Goal: Information Seeking & Learning: Learn about a topic

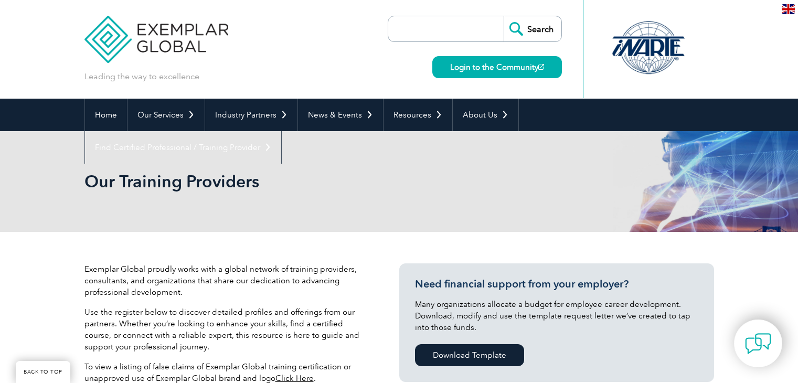
scroll to position [332, 0]
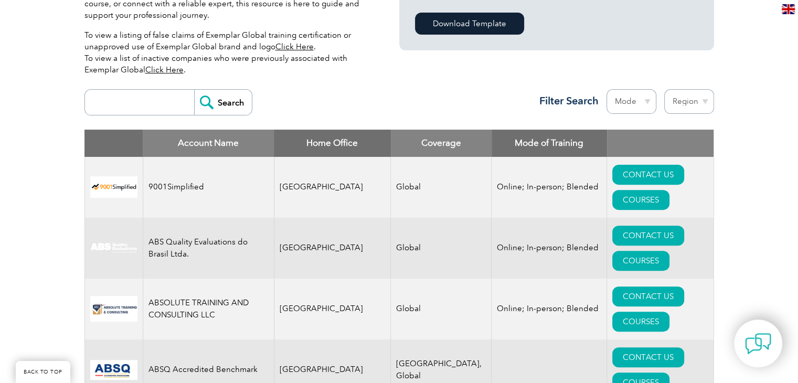
click at [113, 122] on div "Search Region [GEOGRAPHIC_DATA] [GEOGRAPHIC_DATA] [GEOGRAPHIC_DATA] [GEOGRAPHIC…" at bounding box center [399, 107] width 630 height 46
click at [116, 108] on input "search" at bounding box center [142, 102] width 104 height 25
type input "ace"
click at [194, 90] on input "Search" at bounding box center [223, 102] width 58 height 25
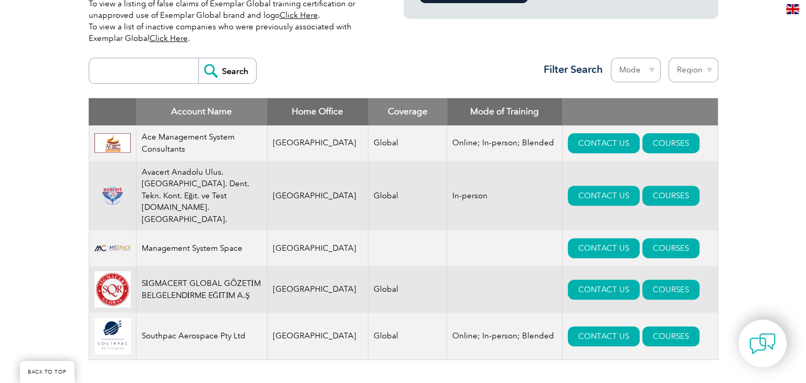
scroll to position [367, 0]
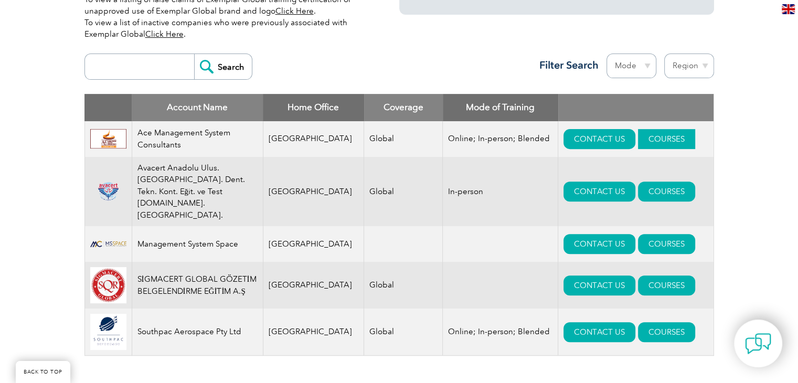
click at [638, 141] on link "COURSES" at bounding box center [666, 139] width 57 height 20
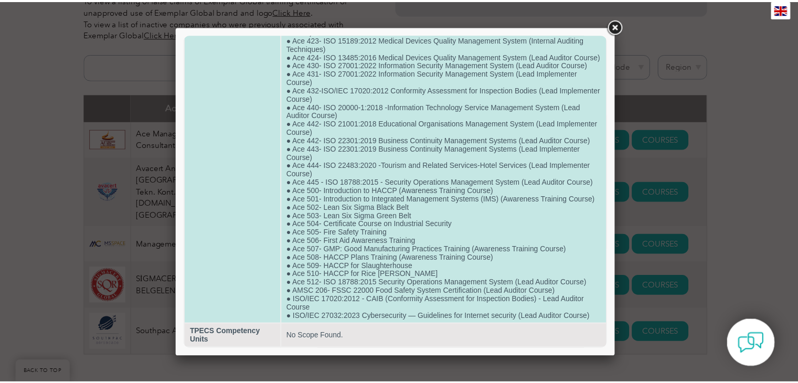
scroll to position [379, 0]
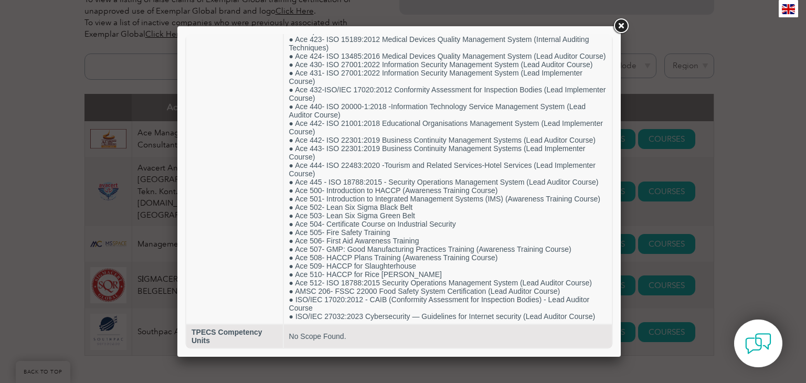
click at [620, 27] on link at bounding box center [620, 26] width 19 height 19
